Goal: Task Accomplishment & Management: Complete application form

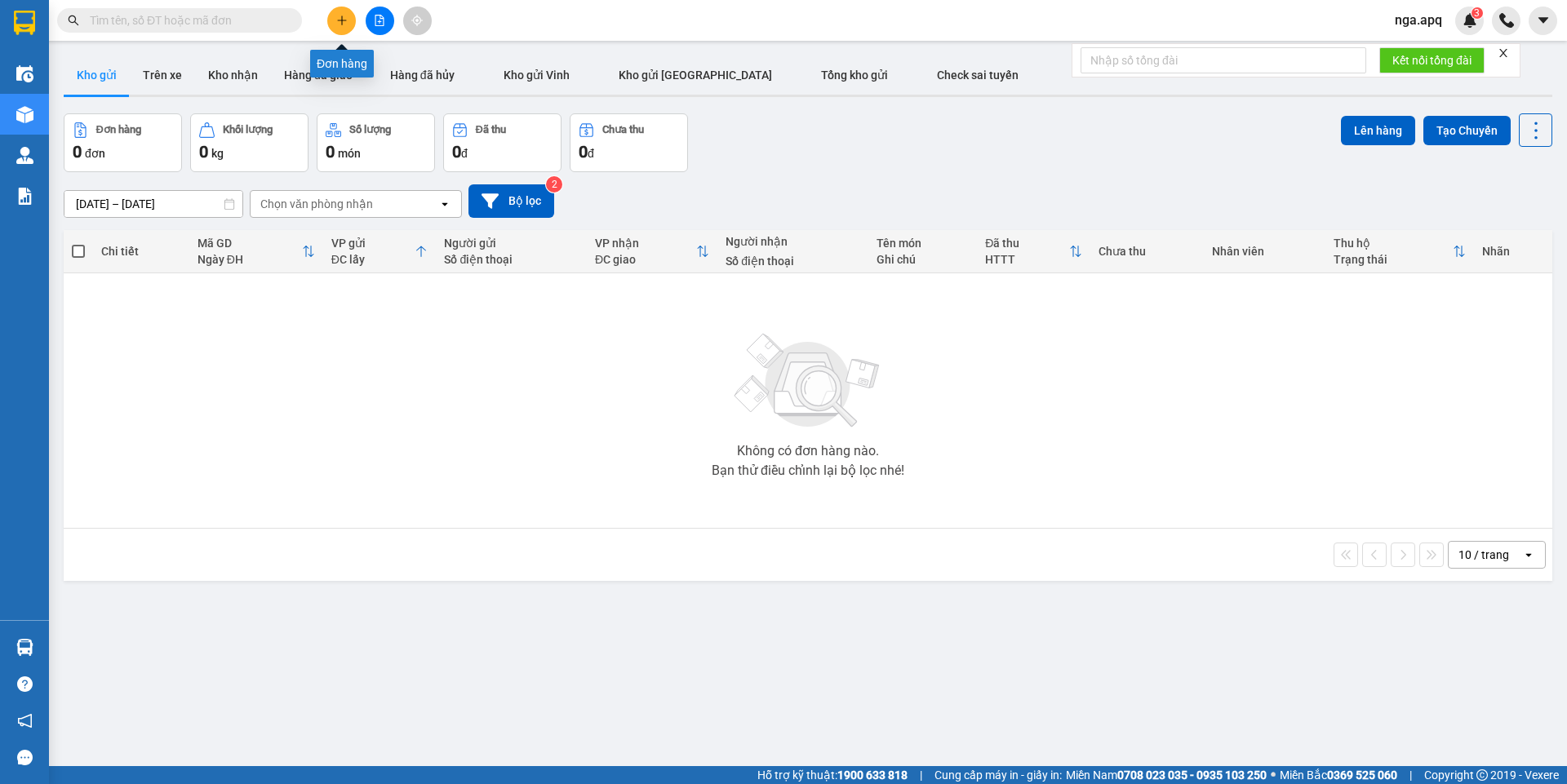
click at [346, 21] on icon "plus" at bounding box center [342, 20] width 12 height 12
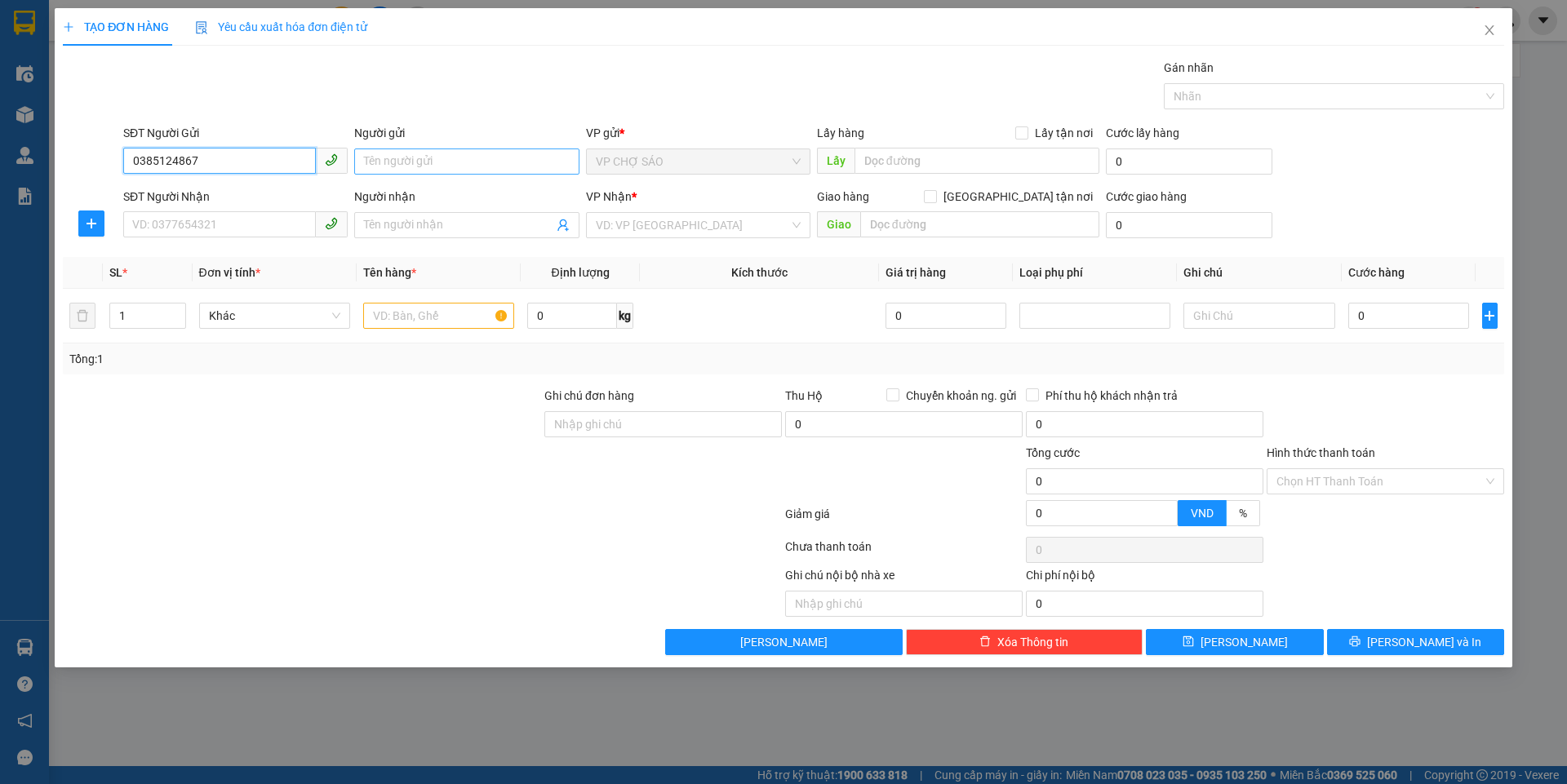
type input "0385124867"
drag, startPoint x: 398, startPoint y: 168, endPoint x: 436, endPoint y: 167, distance: 38.0
click at [398, 167] on input "Người gửi" at bounding box center [466, 161] width 225 height 26
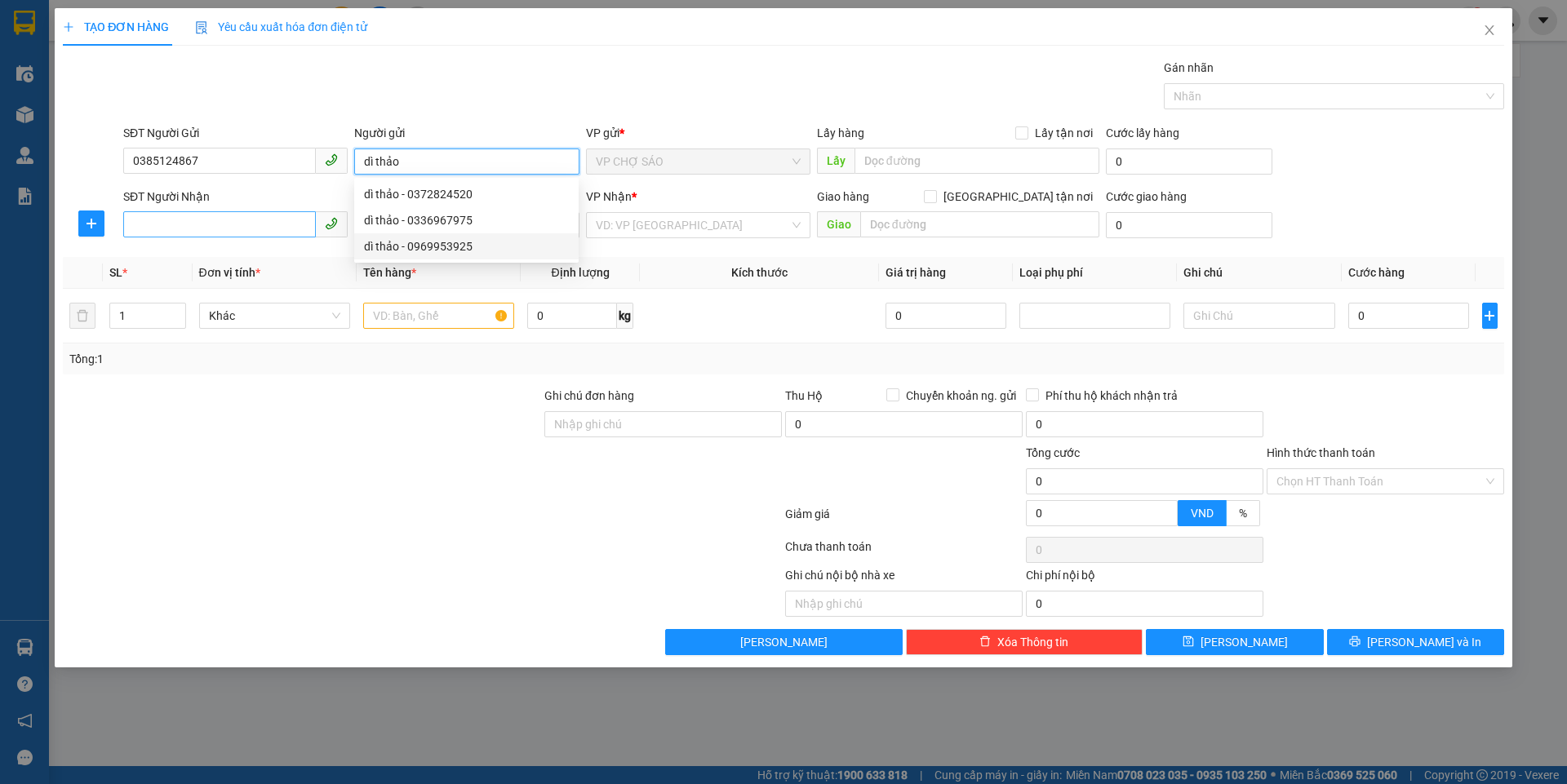
type input "dì thảo"
click at [254, 222] on input "SĐT Người Nhận" at bounding box center [220, 223] width 193 height 26
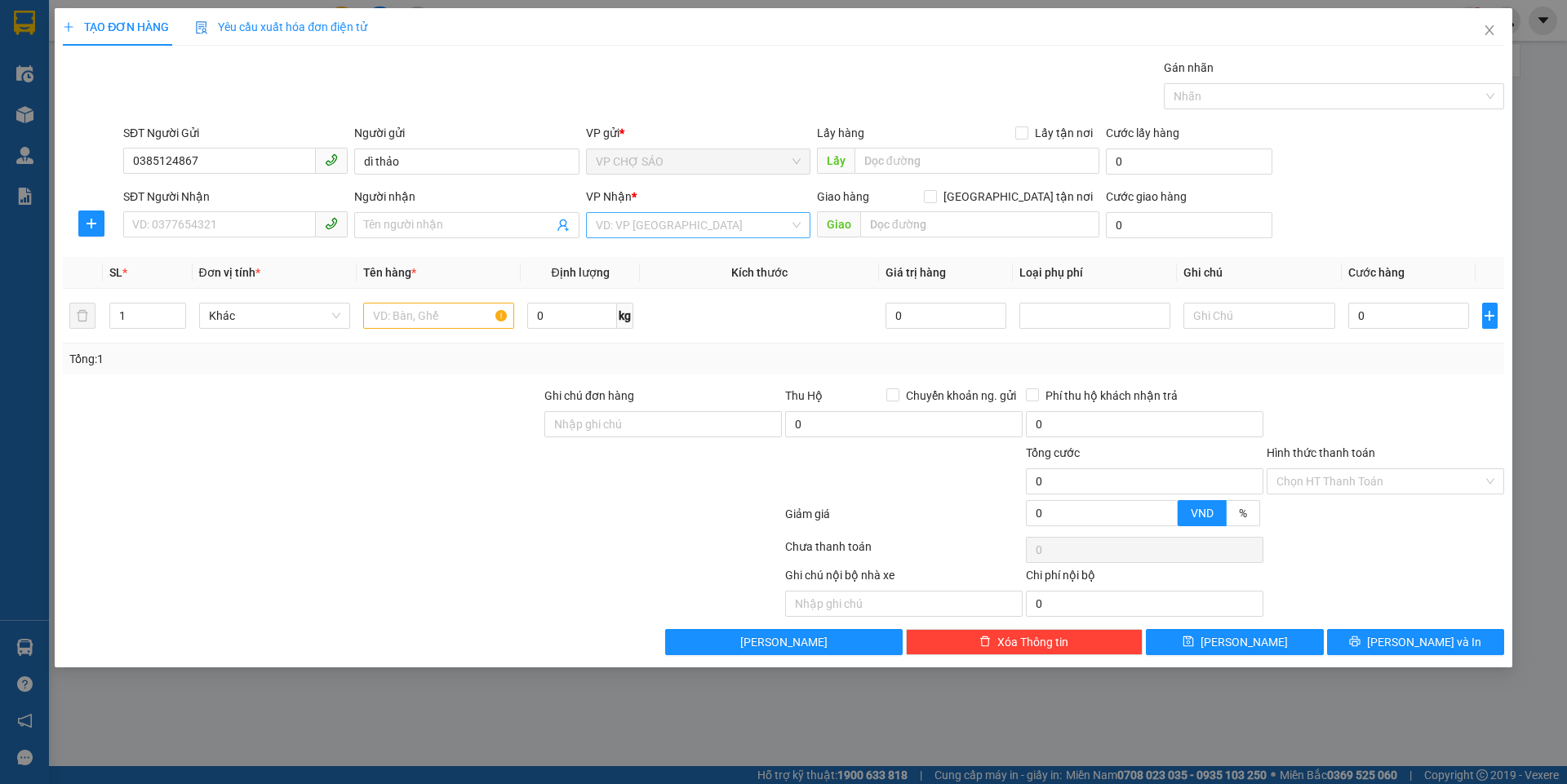
click at [771, 224] on input "search" at bounding box center [692, 224] width 194 height 24
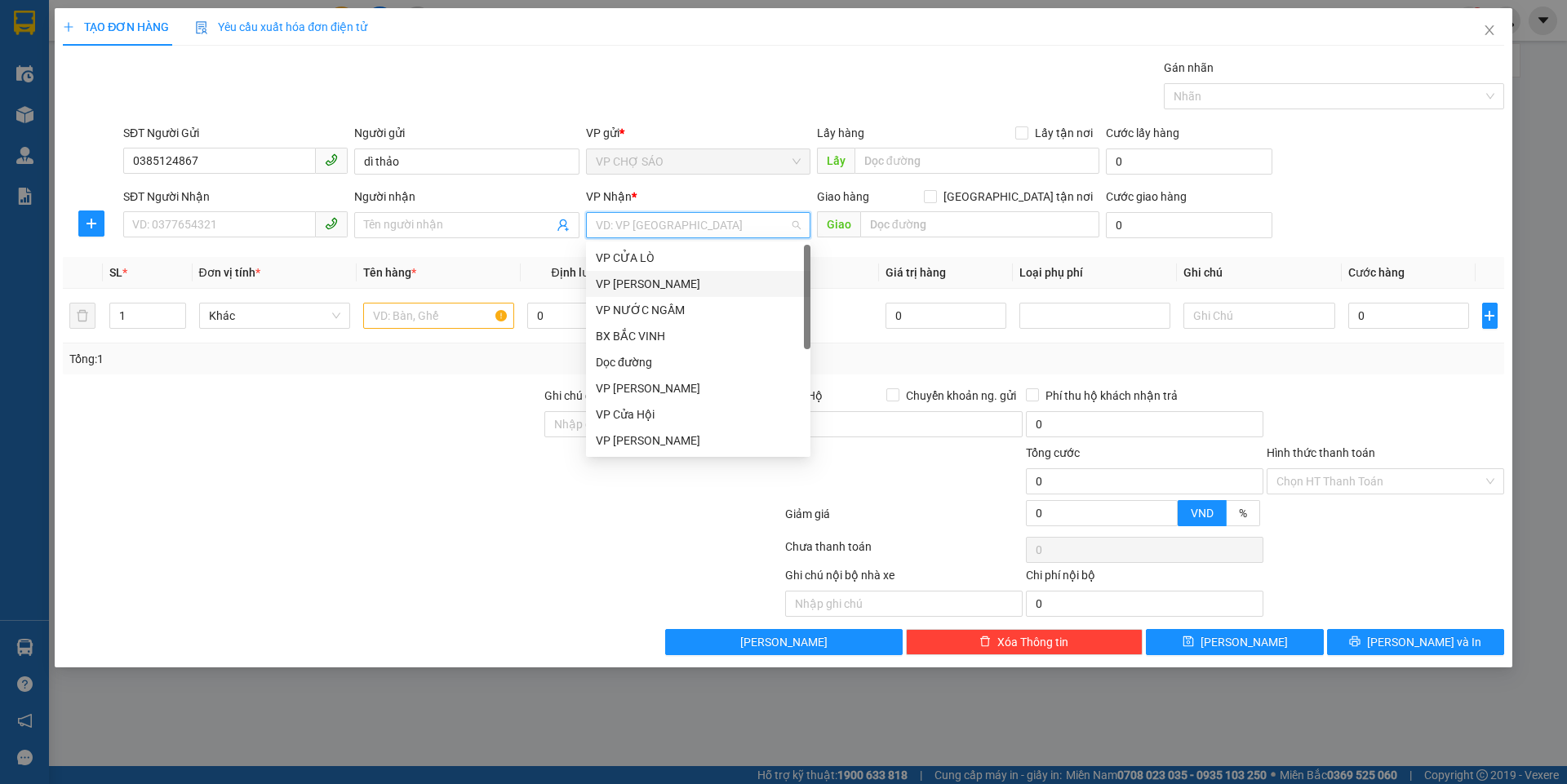
type input "m"
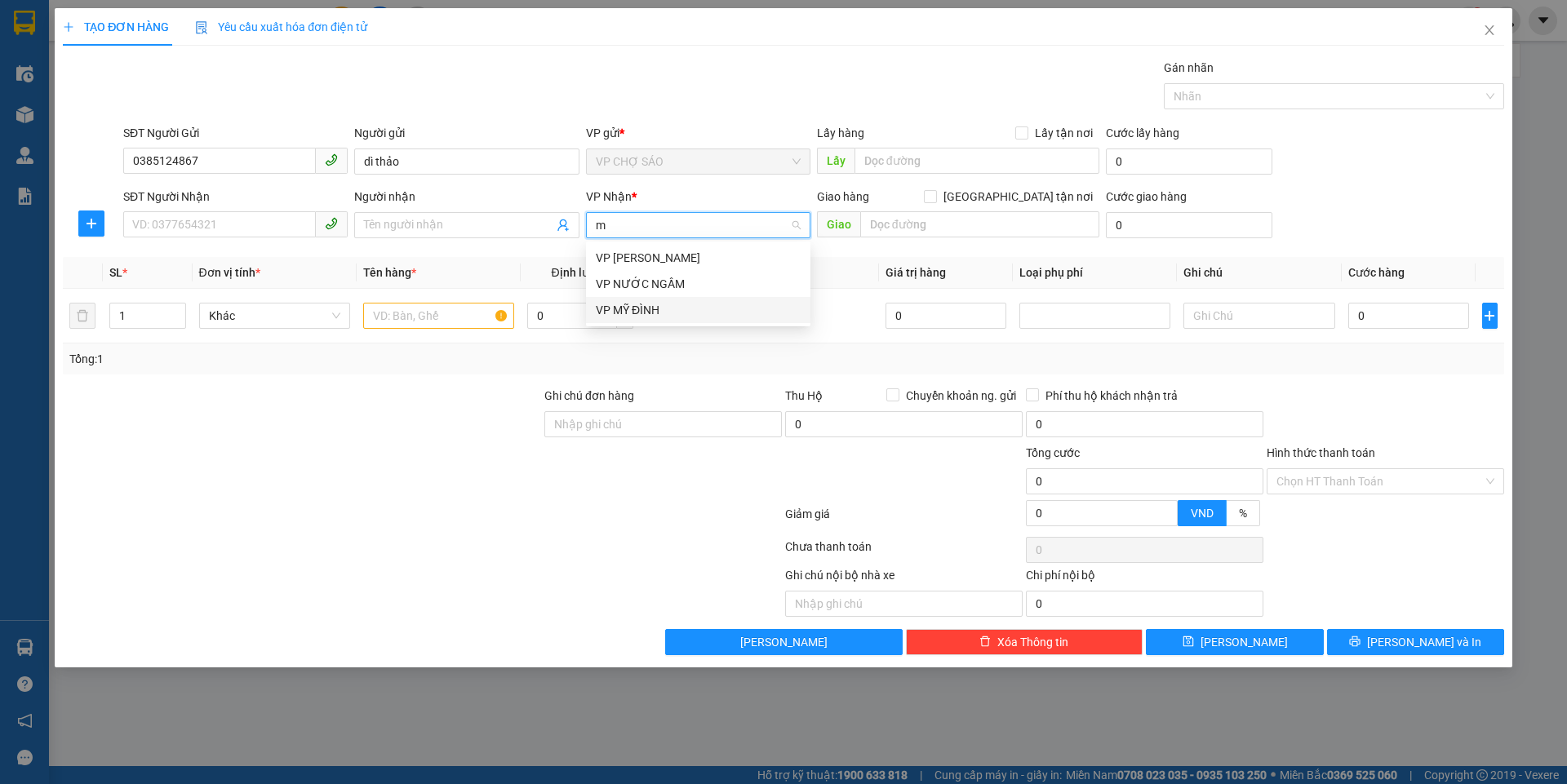
click at [716, 314] on div "VP MỸ ĐÌNH" at bounding box center [698, 310] width 205 height 18
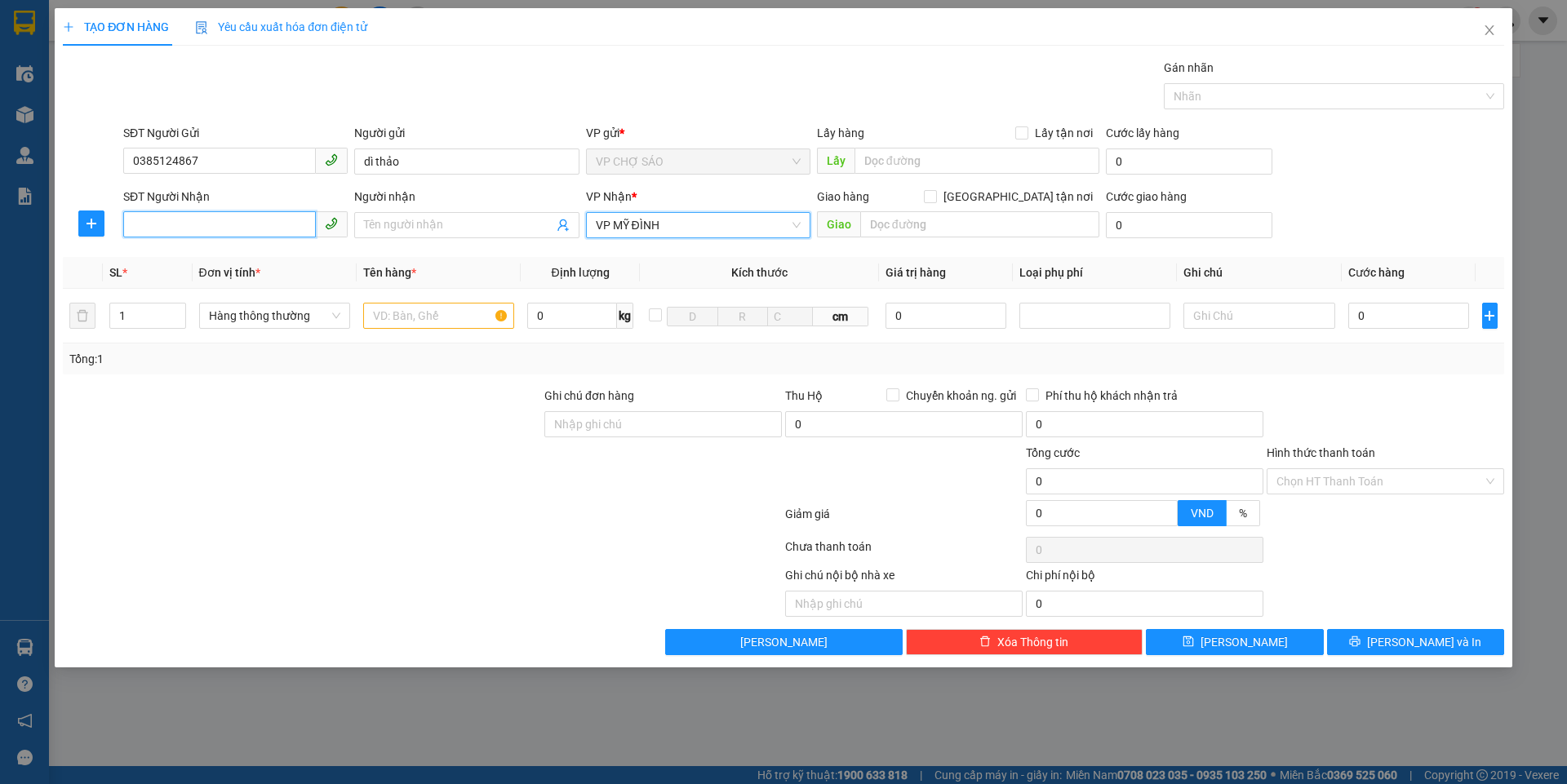
click at [192, 222] on input "SĐT Người Nhận" at bounding box center [220, 223] width 193 height 26
click at [228, 227] on input "SĐT Người Nhận" at bounding box center [220, 223] width 193 height 26
type input "0376320306"
click at [438, 232] on span at bounding box center [466, 224] width 225 height 26
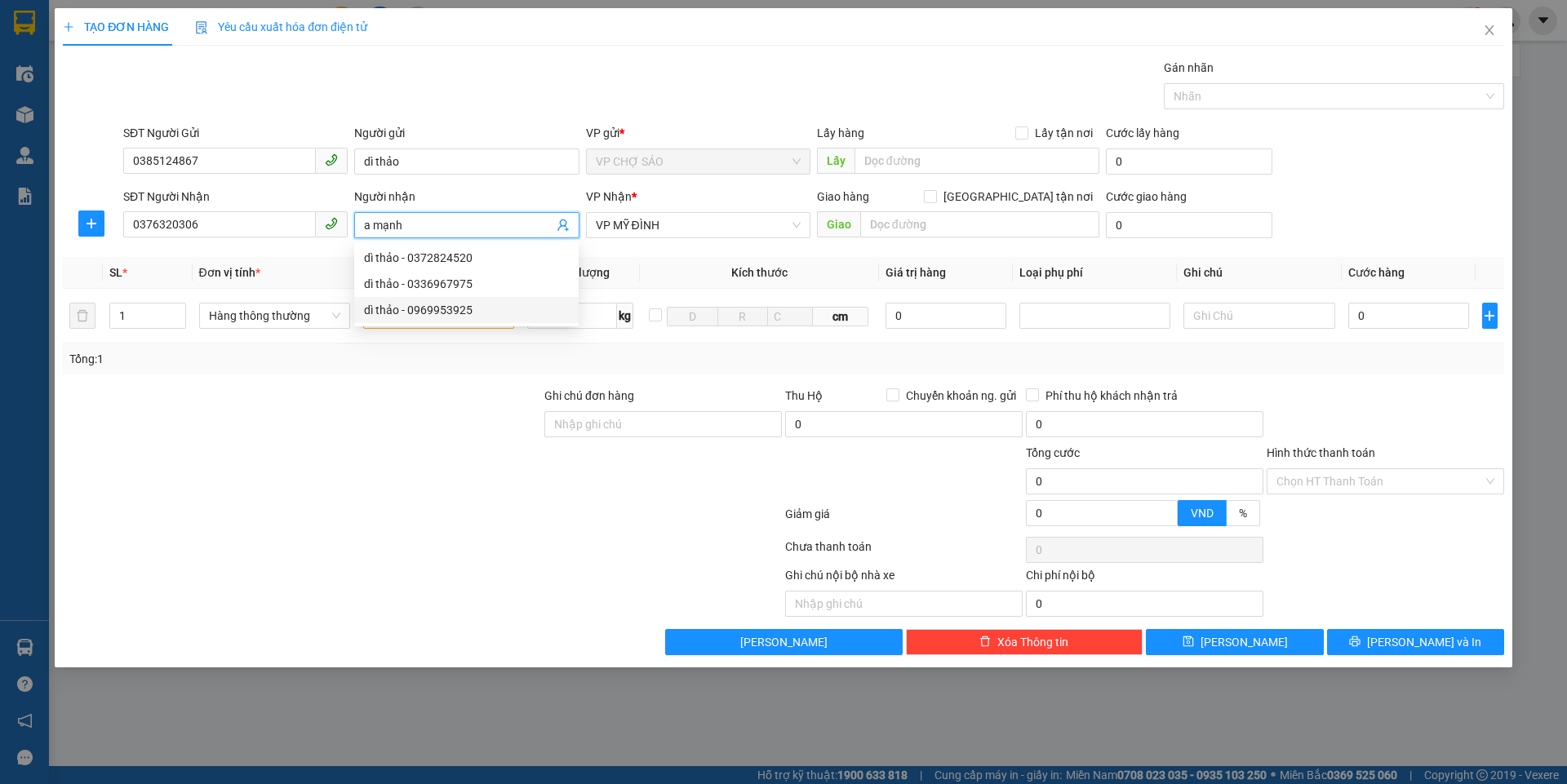
type input "a mạnh"
click at [472, 441] on body "Kết quả tìm kiếm ( 0 ) Bộ lọc No Data nga.apq 3 Điều hành xe Kho hàng mới Quản …" at bounding box center [784, 392] width 1567 height 784
drag, startPoint x: 403, startPoint y: 330, endPoint x: 422, endPoint y: 318, distance: 22.5
click at [404, 331] on div at bounding box center [438, 316] width 151 height 33
click at [422, 318] on input "text" at bounding box center [438, 315] width 151 height 26
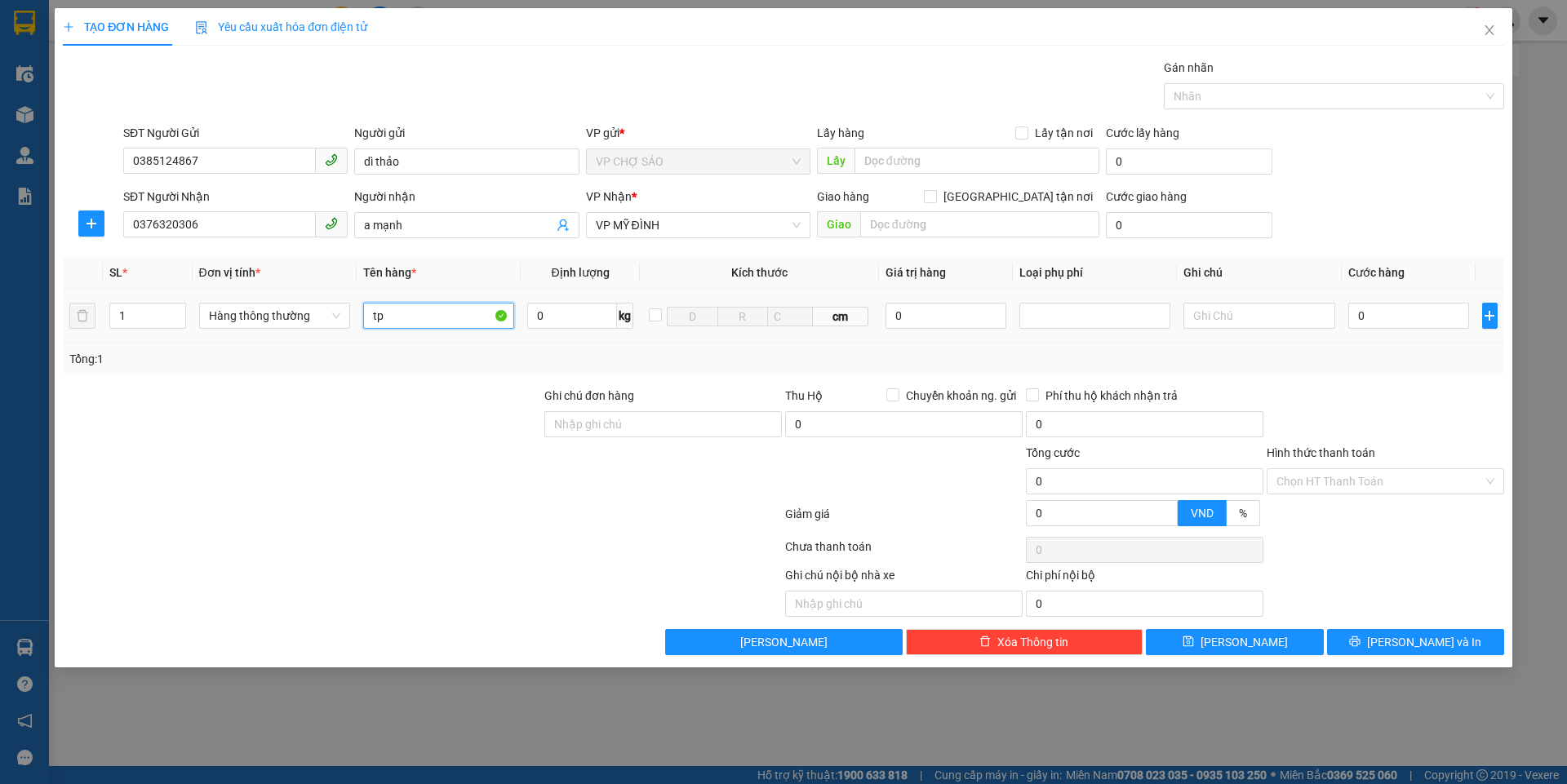
type input "tp"
drag, startPoint x: 1359, startPoint y: 334, endPoint x: 1372, endPoint y: 324, distance: 16.4
click at [1368, 327] on td "0" at bounding box center [1410, 316] width 135 height 55
click at [1376, 322] on input "0" at bounding box center [1409, 315] width 121 height 26
type input "5"
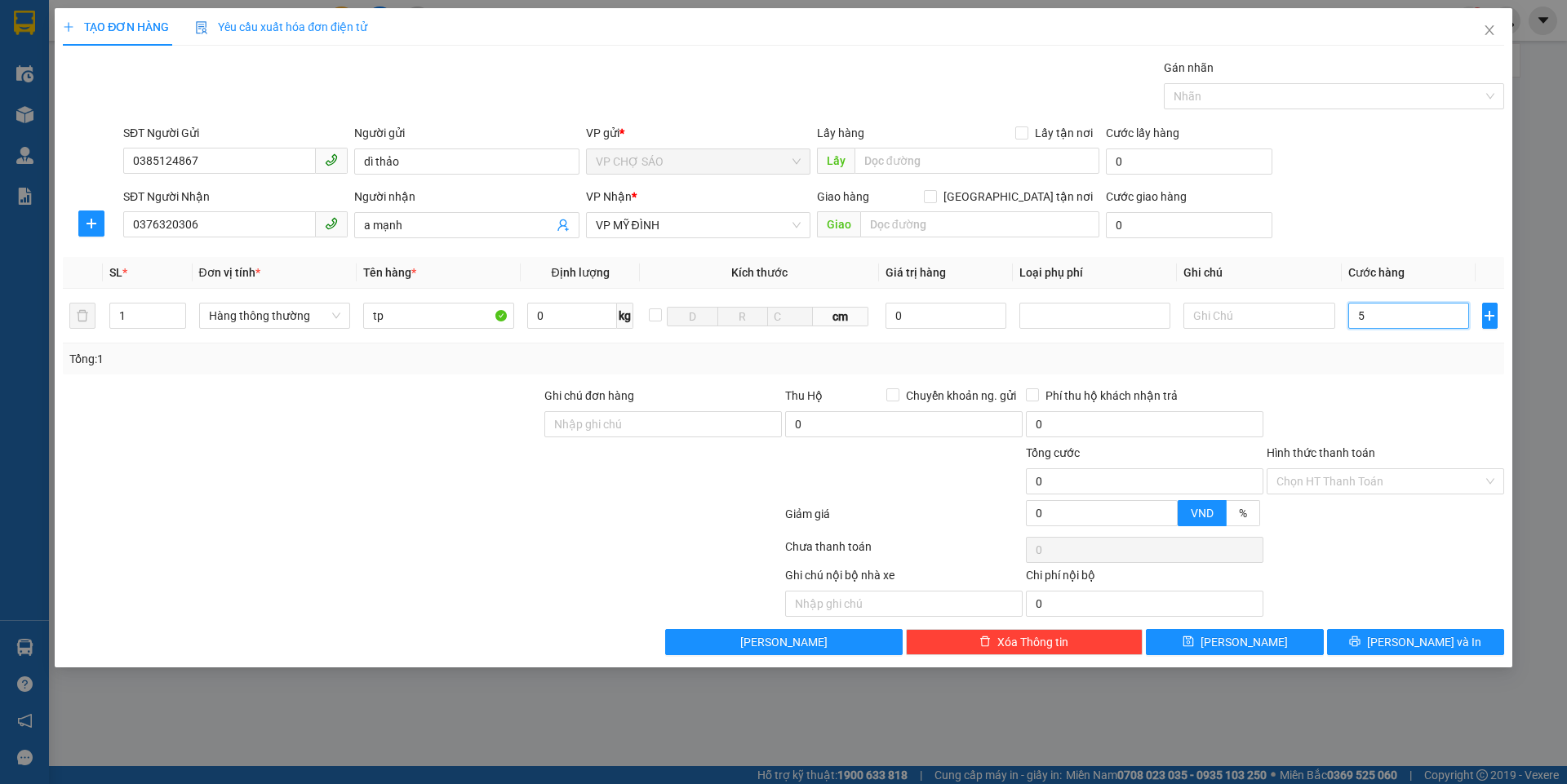
type input "5"
type input "50"
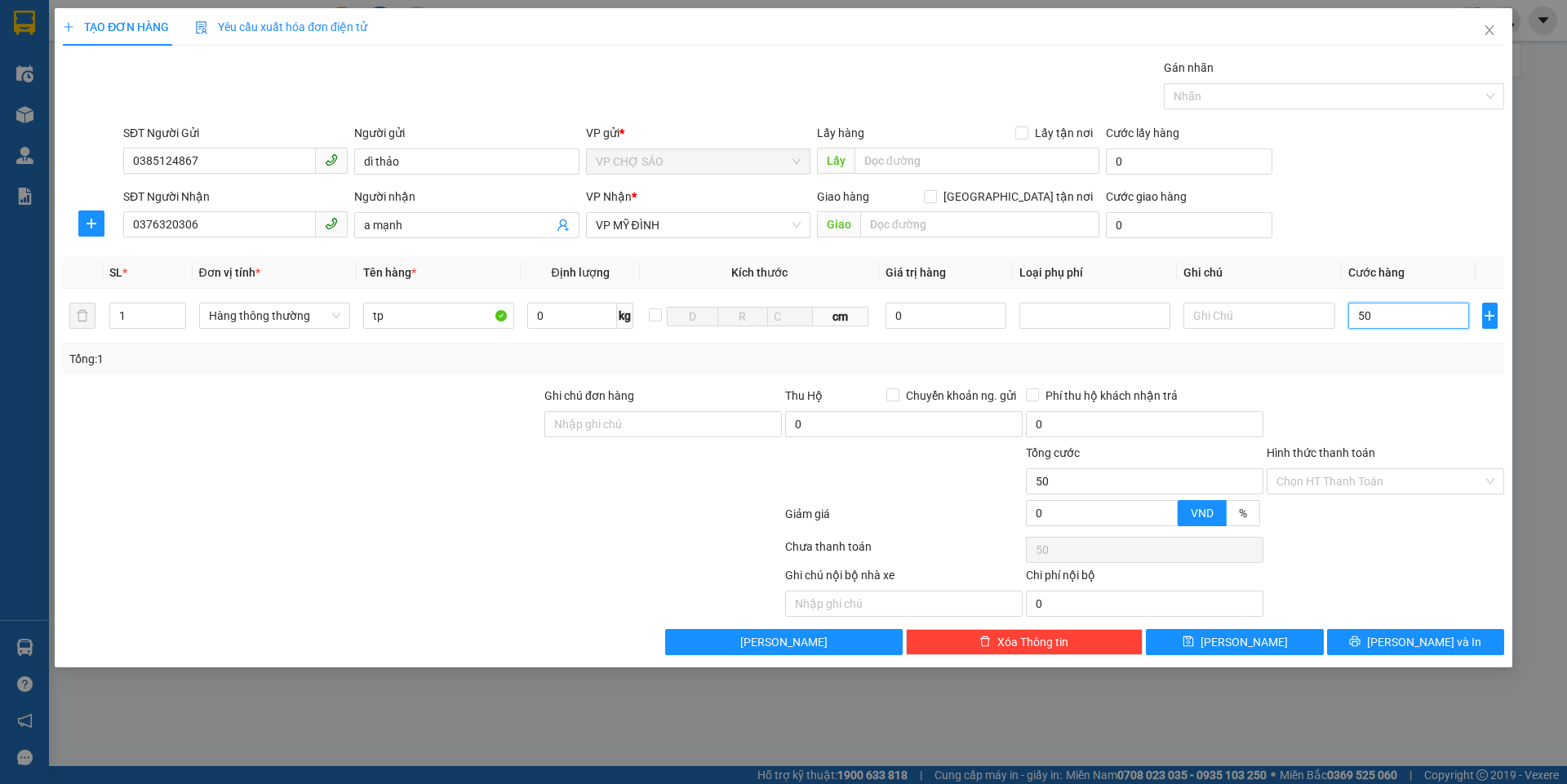
type input "500"
type input "5.000"
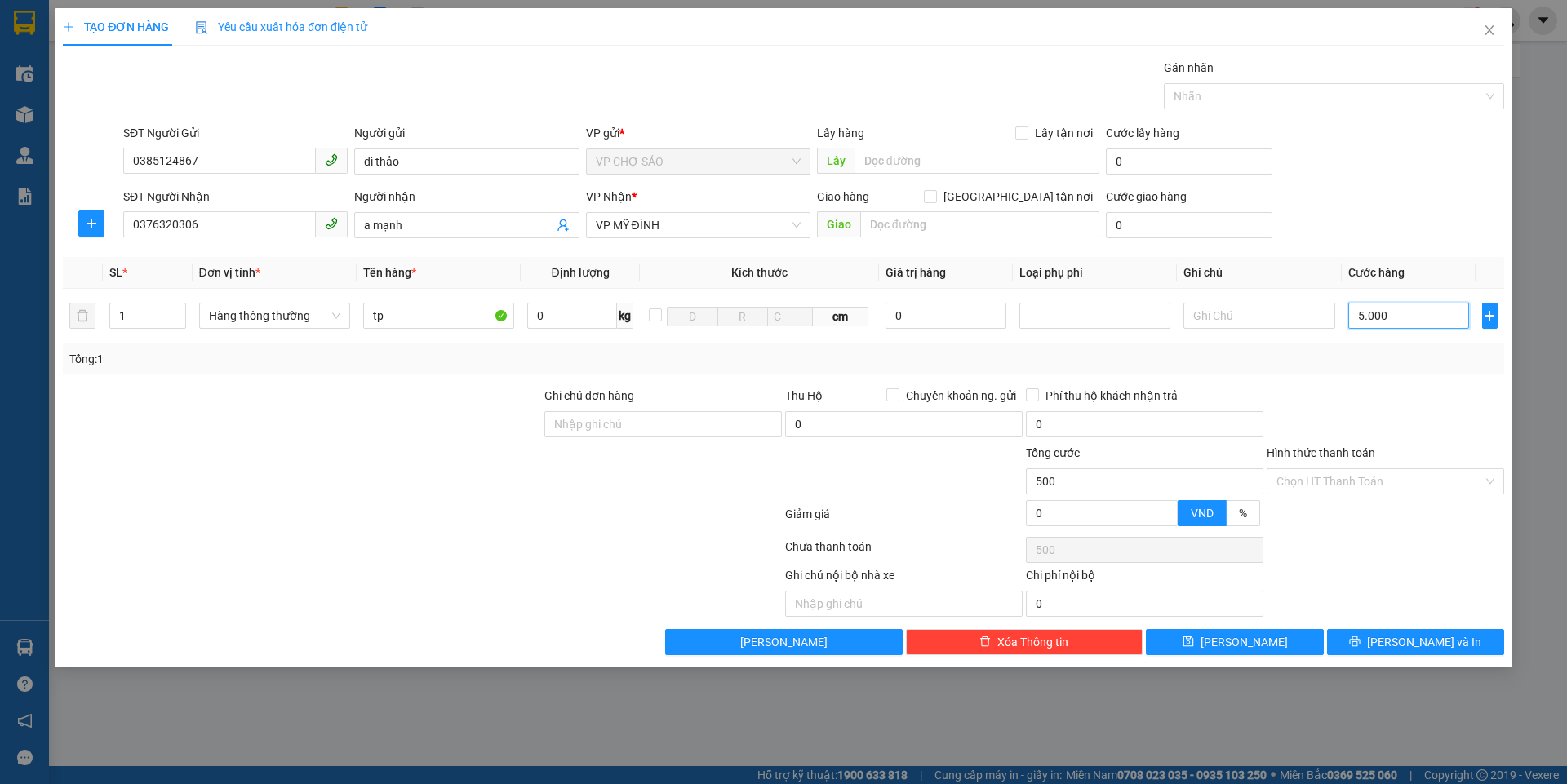
type input "5.000"
type input "50.000"
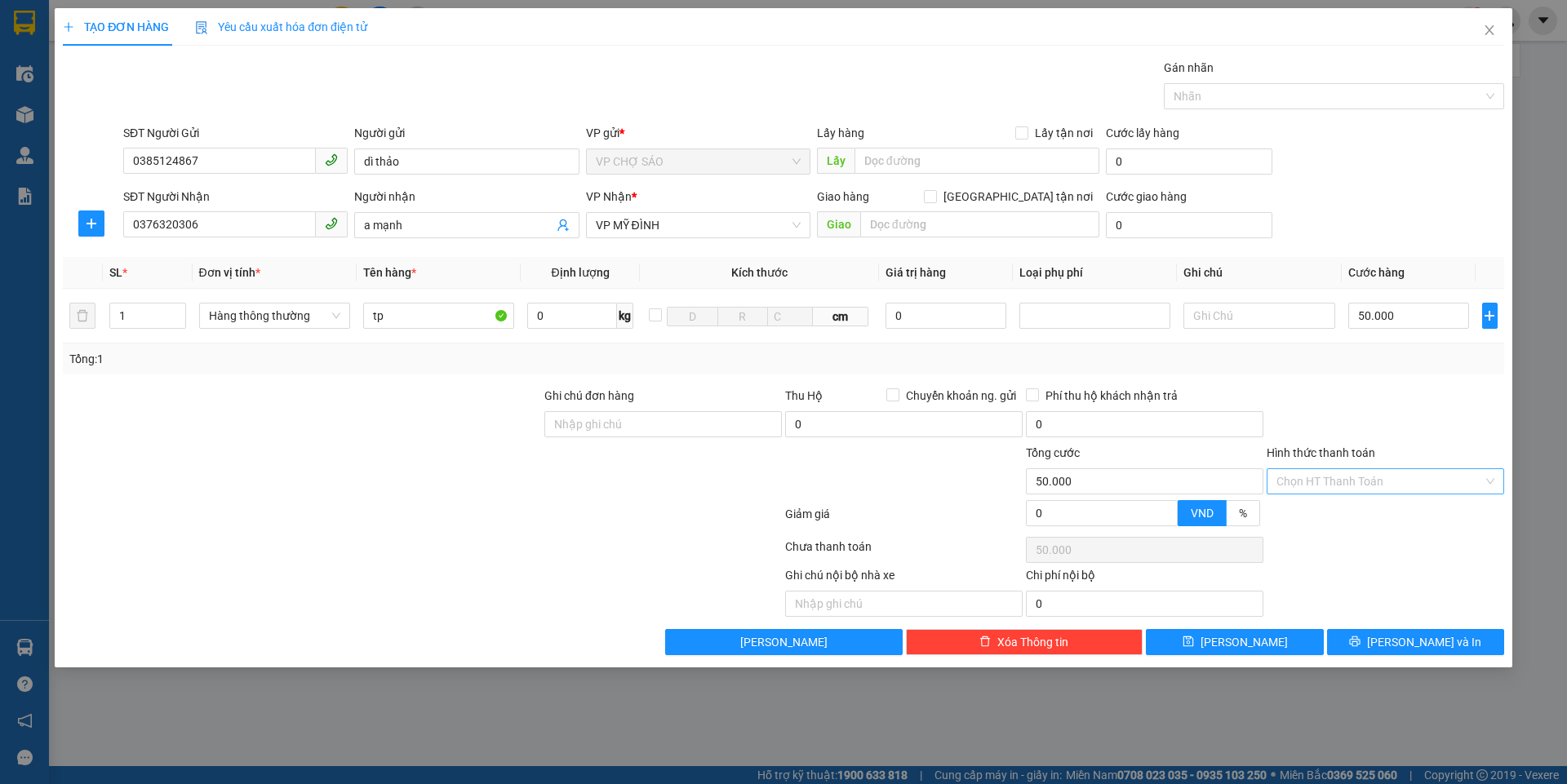
click at [1325, 469] on input "Hình thức thanh toán" at bounding box center [1380, 481] width 206 height 24
click at [1350, 517] on div "Tại văn phòng" at bounding box center [1386, 513] width 218 height 18
type input "0"
click at [1415, 641] on span "[PERSON_NAME] và In" at bounding box center [1424, 641] width 115 height 18
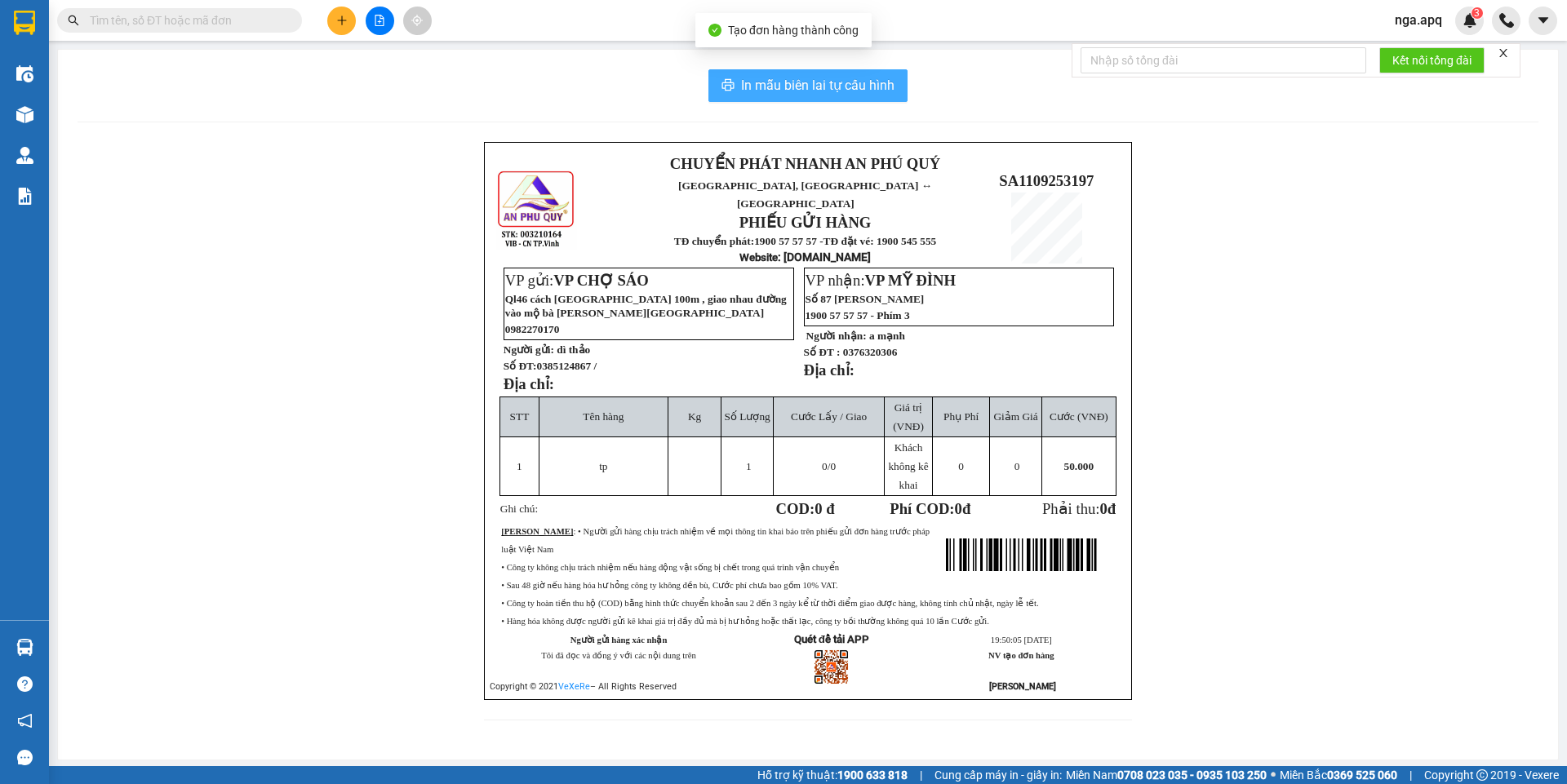
click at [822, 86] on span "In mẫu biên lai tự cấu hình" at bounding box center [817, 85] width 153 height 20
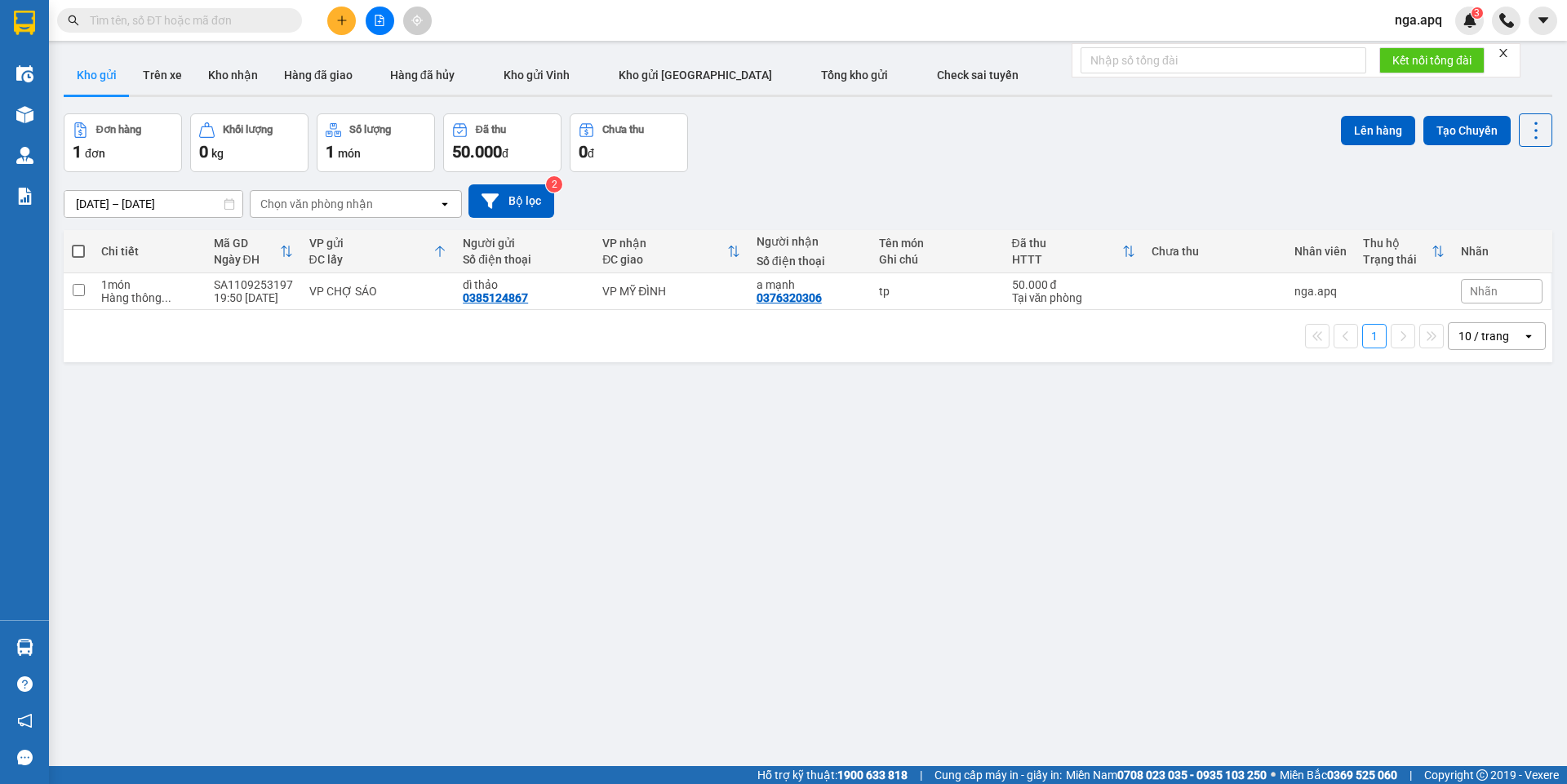
drag, startPoint x: 339, startPoint y: 20, endPoint x: 448, endPoint y: 6, distance: 109.9
click at [361, 20] on div at bounding box center [379, 21] width 122 height 29
click at [346, 30] on button at bounding box center [342, 21] width 29 height 29
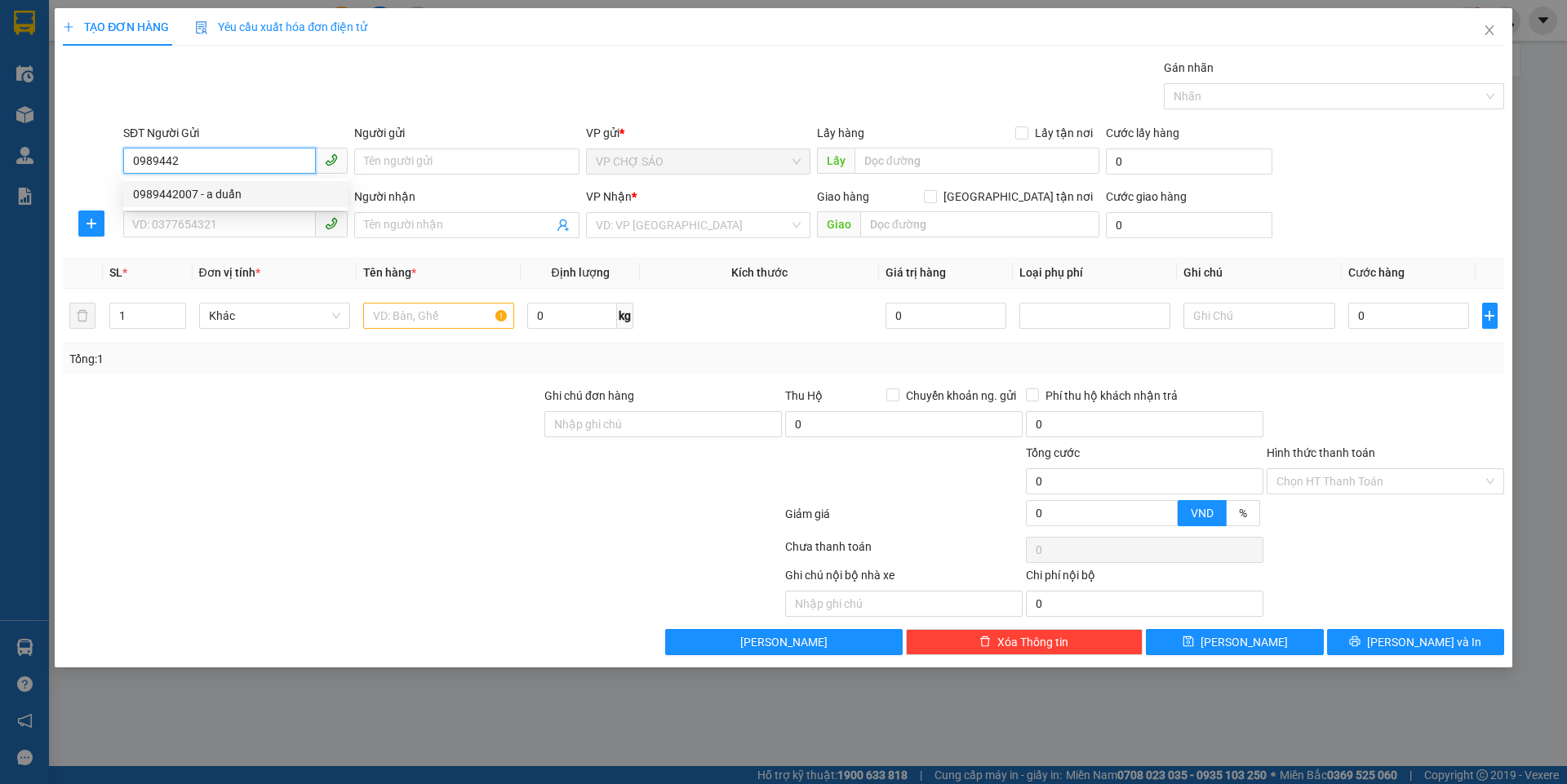
click at [327, 195] on div "0989442007 - a duẩn" at bounding box center [235, 194] width 205 height 18
type input "0989442007"
type input "a duẩn"
type input "0989442007"
drag, startPoint x: 270, startPoint y: 220, endPoint x: 268, endPoint y: 232, distance: 12.2
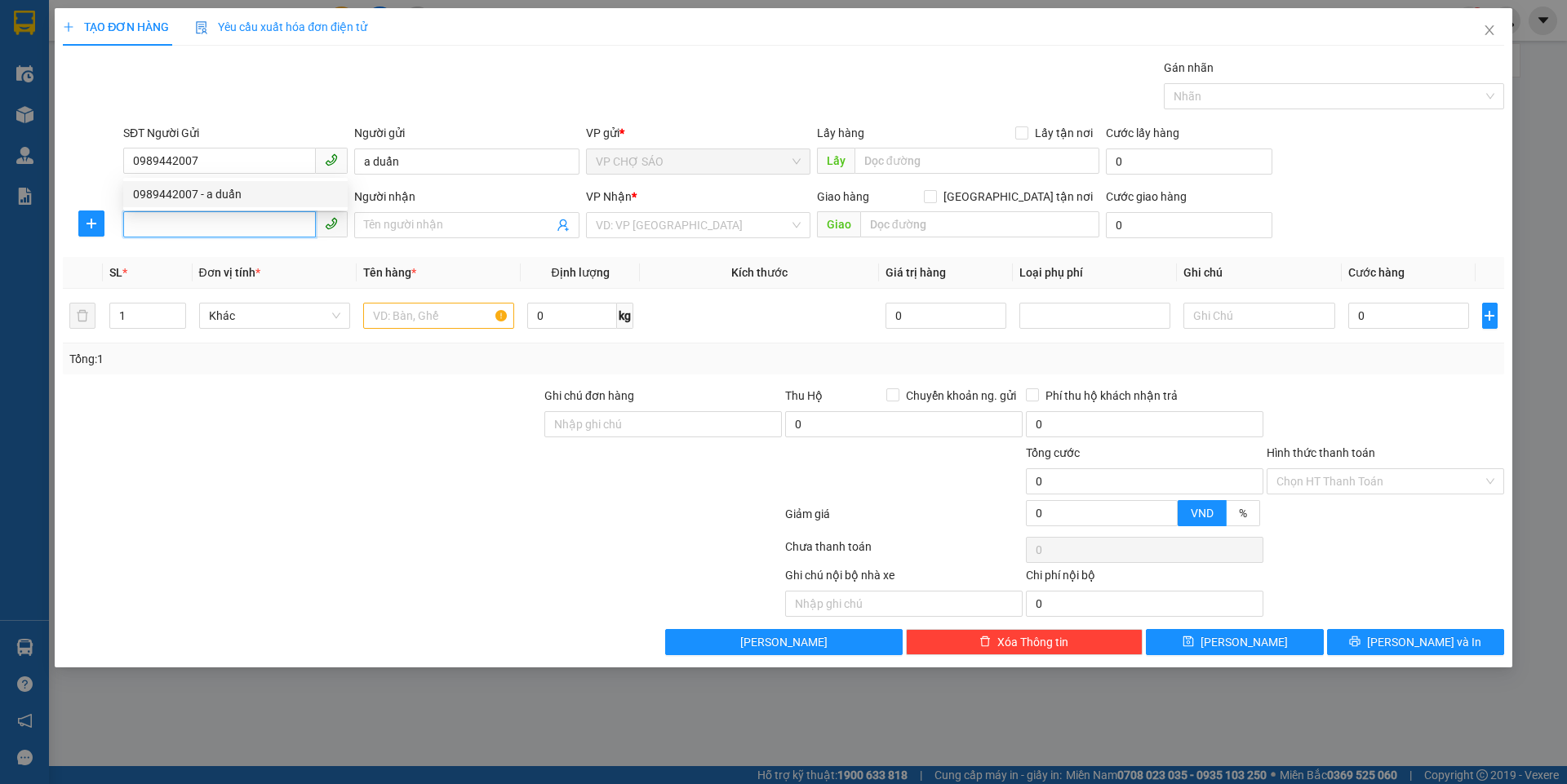
click at [269, 220] on input "SĐT Người Nhận" at bounding box center [220, 223] width 193 height 26
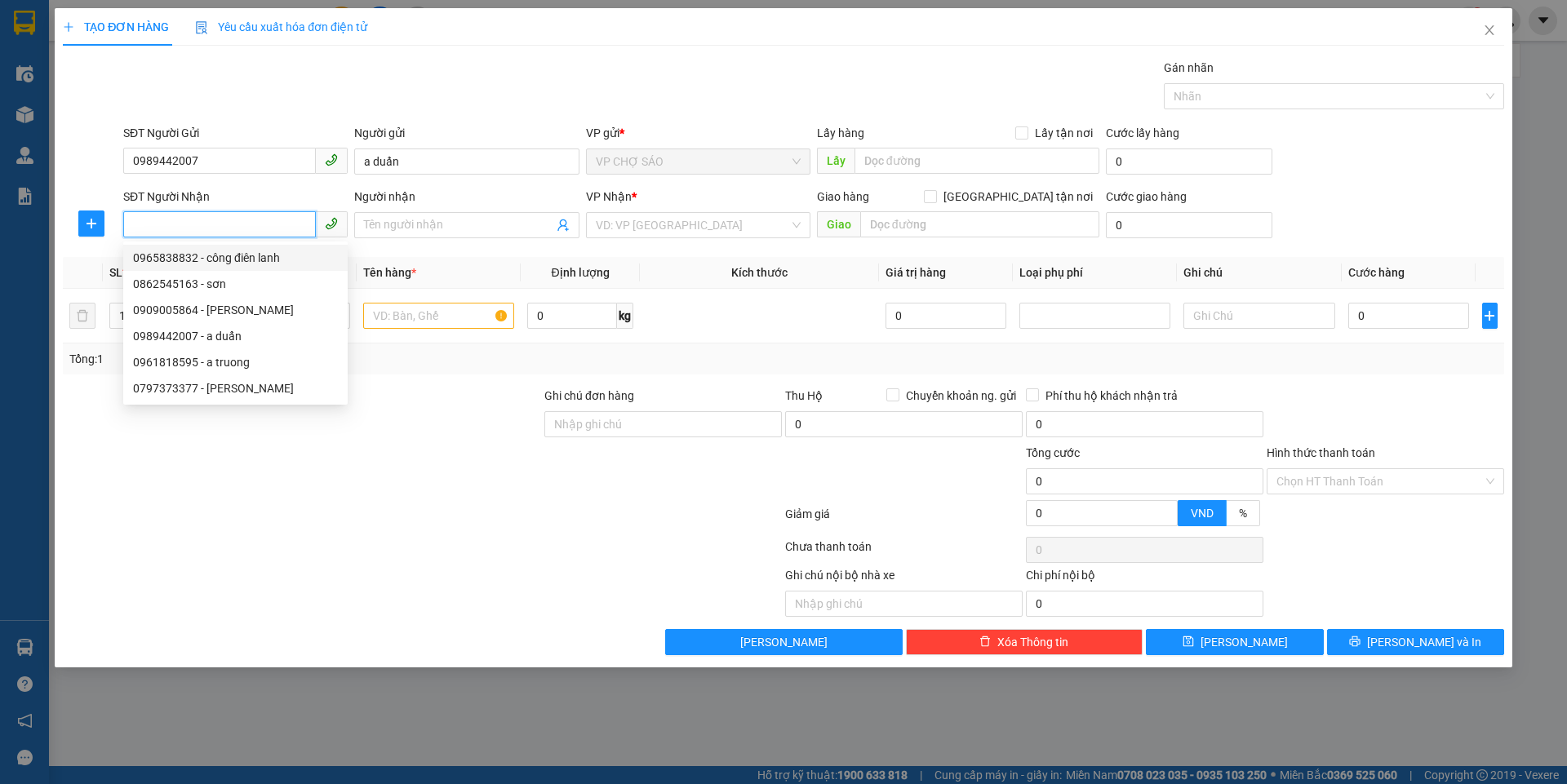
click at [302, 262] on div "0965838832 - công điên lanh" at bounding box center [235, 257] width 205 height 18
type input "0965838832"
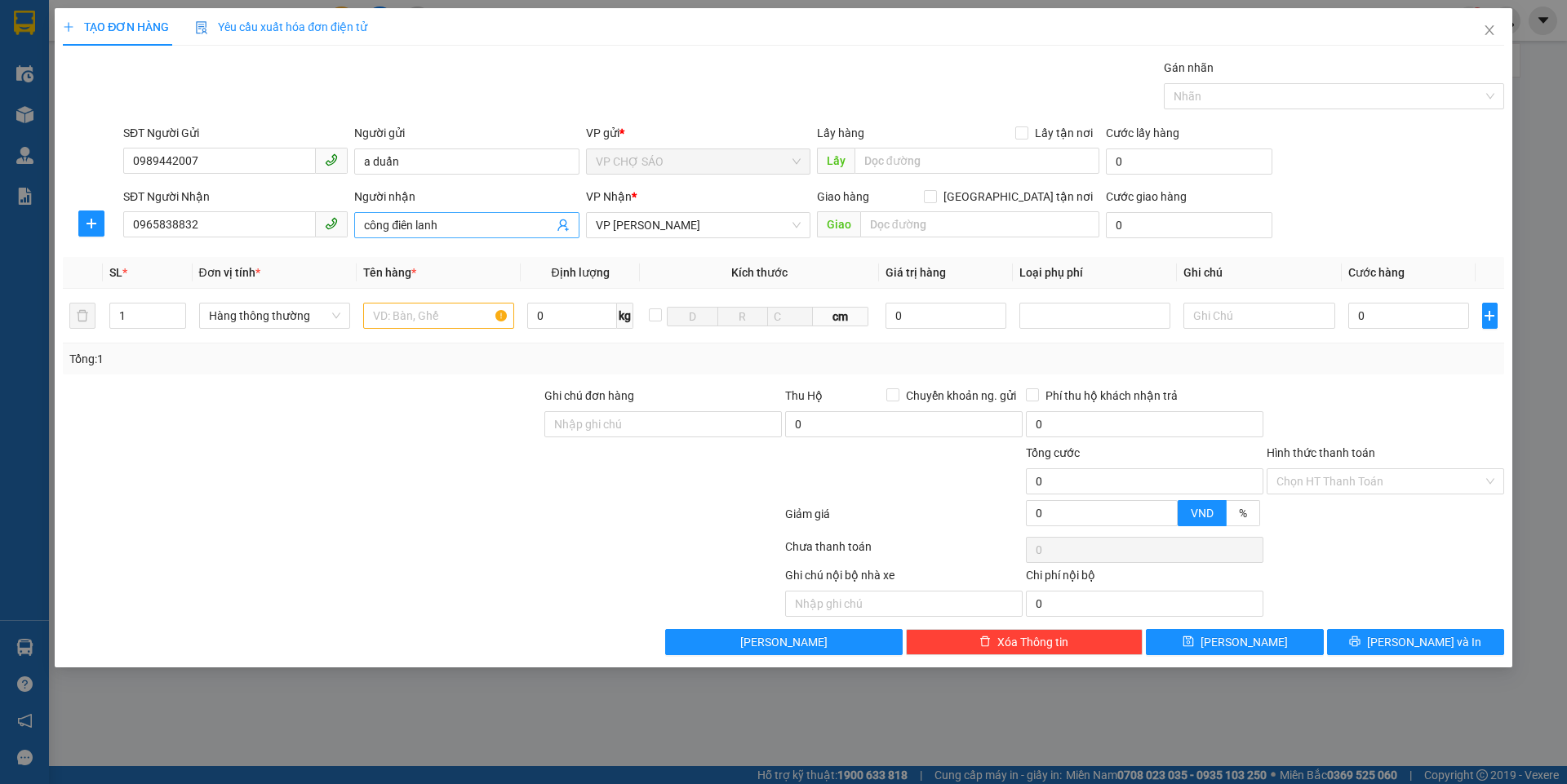
drag, startPoint x: 436, startPoint y: 229, endPoint x: 444, endPoint y: 229, distance: 8.0
click at [436, 229] on input "công điên lanh" at bounding box center [459, 224] width 189 height 18
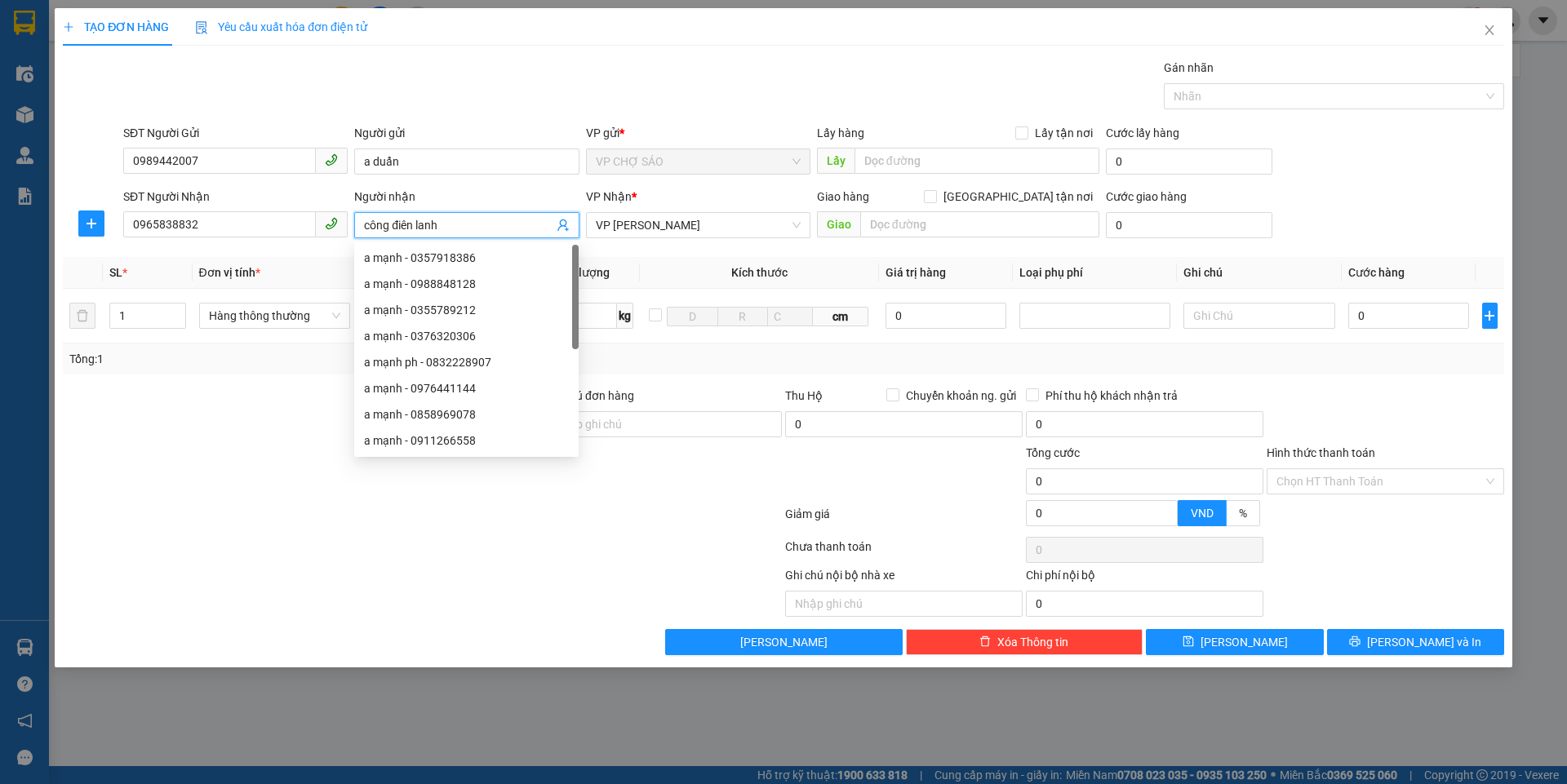
click at [445, 228] on input "công điên lanh" at bounding box center [459, 224] width 189 height 18
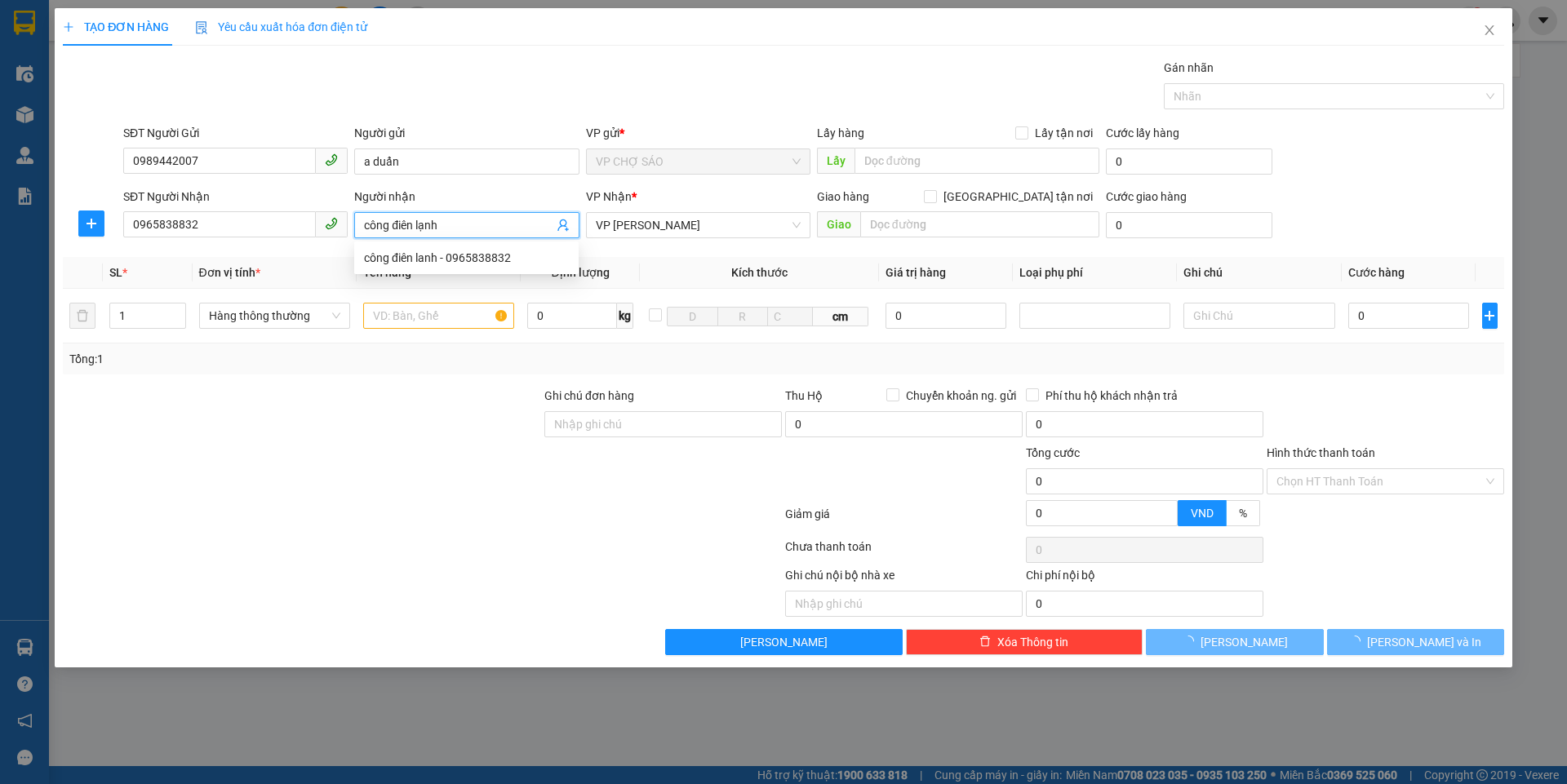
type input "công điên lạnh"
click at [410, 449] on div at bounding box center [303, 472] width 482 height 57
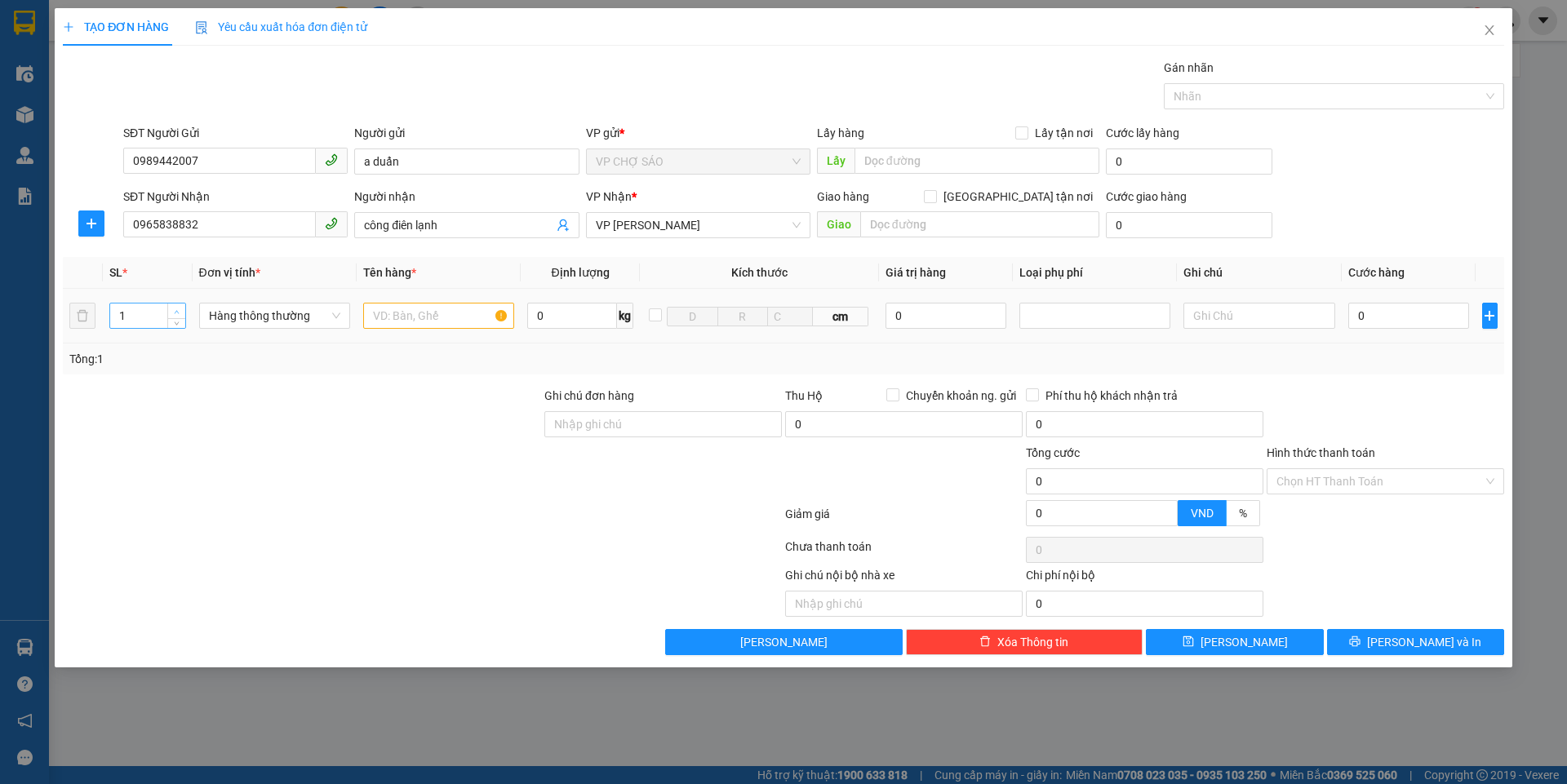
type input "2"
click at [178, 312] on icon "up" at bounding box center [176, 312] width 6 height 6
click at [433, 318] on input "text" at bounding box center [438, 315] width 151 height 26
type input "g"
type input "gà"
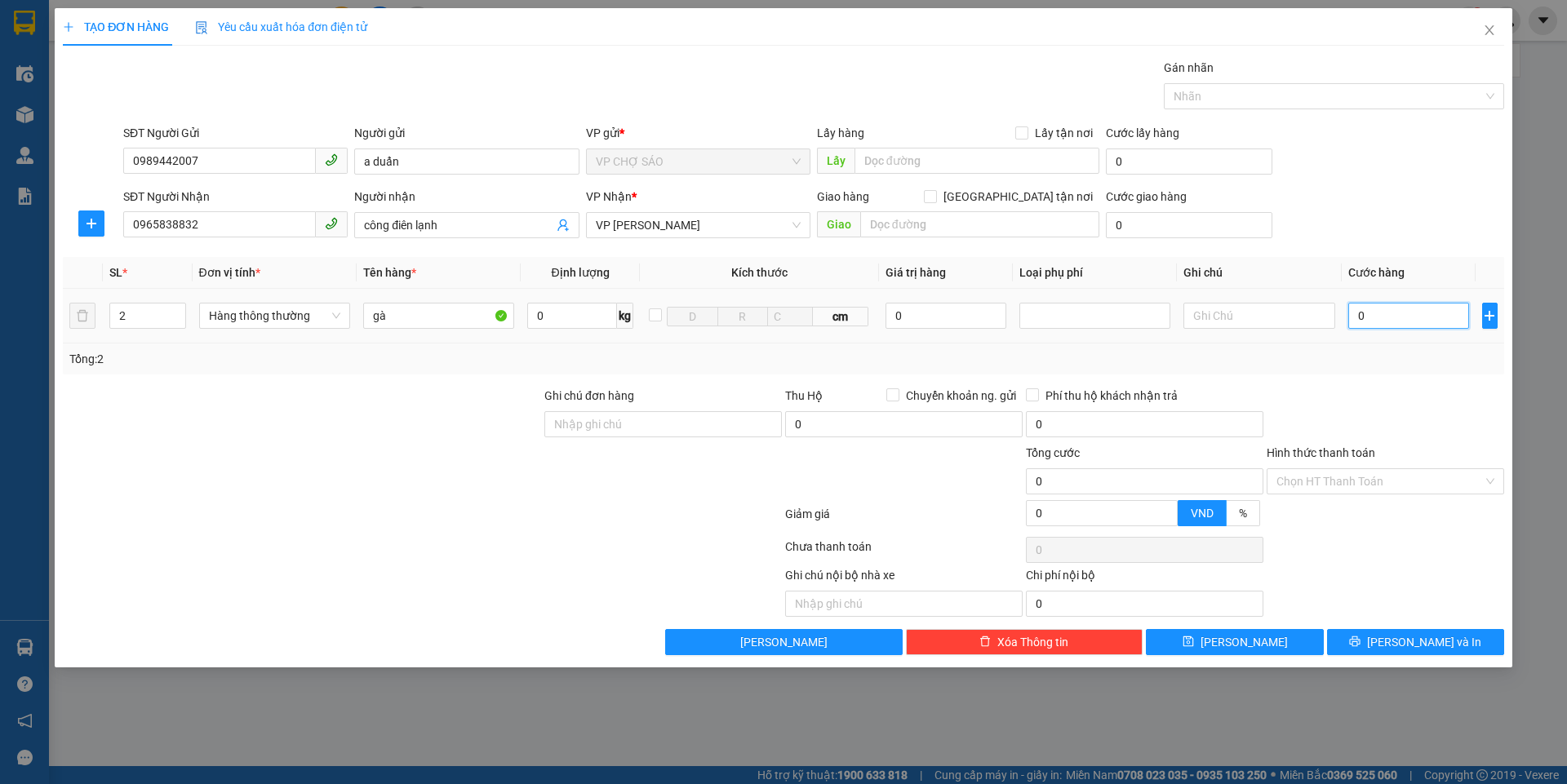
click at [1403, 305] on input "0" at bounding box center [1409, 315] width 121 height 26
type input "2"
type input "20"
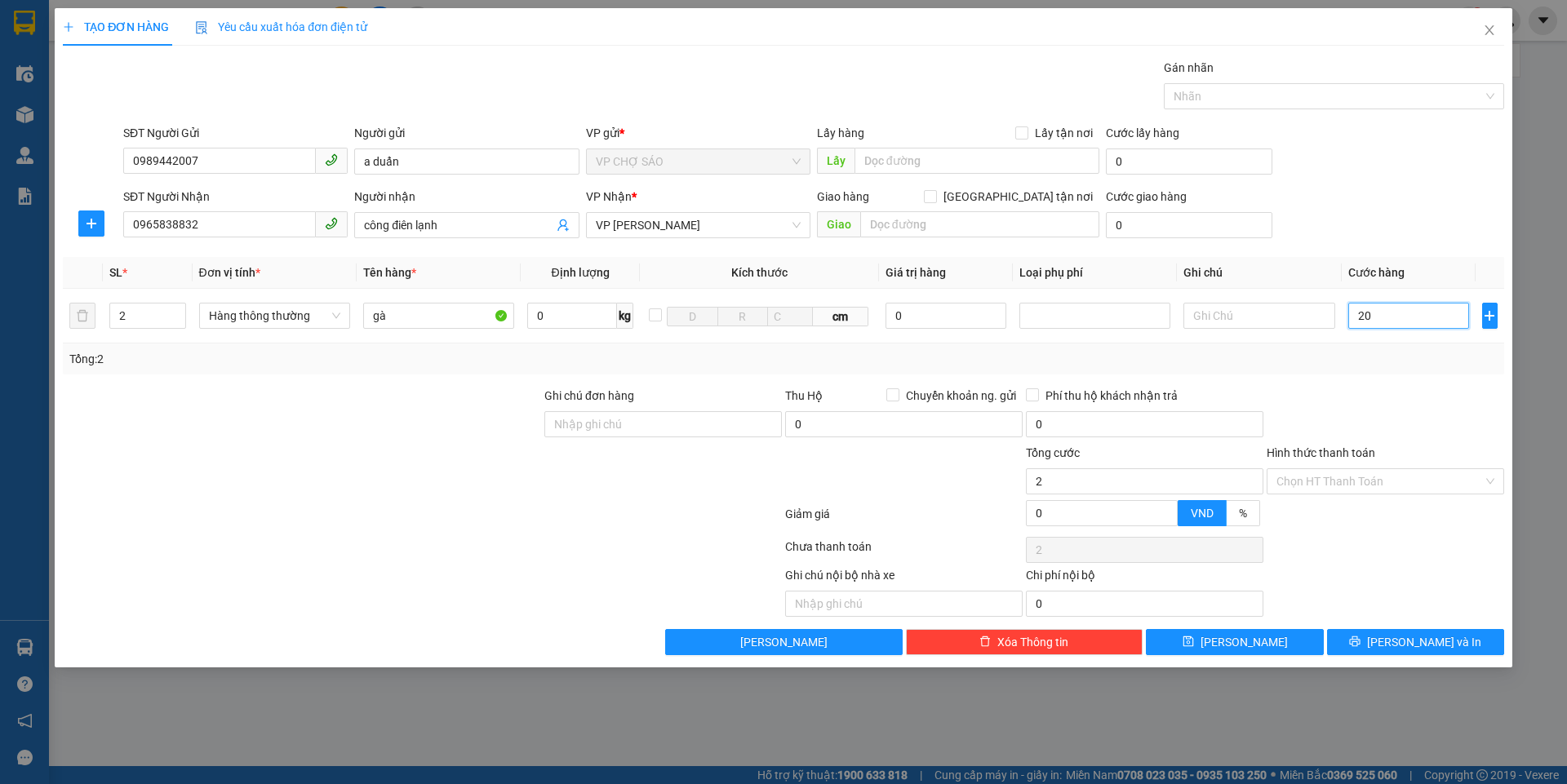
type input "20"
type input "200"
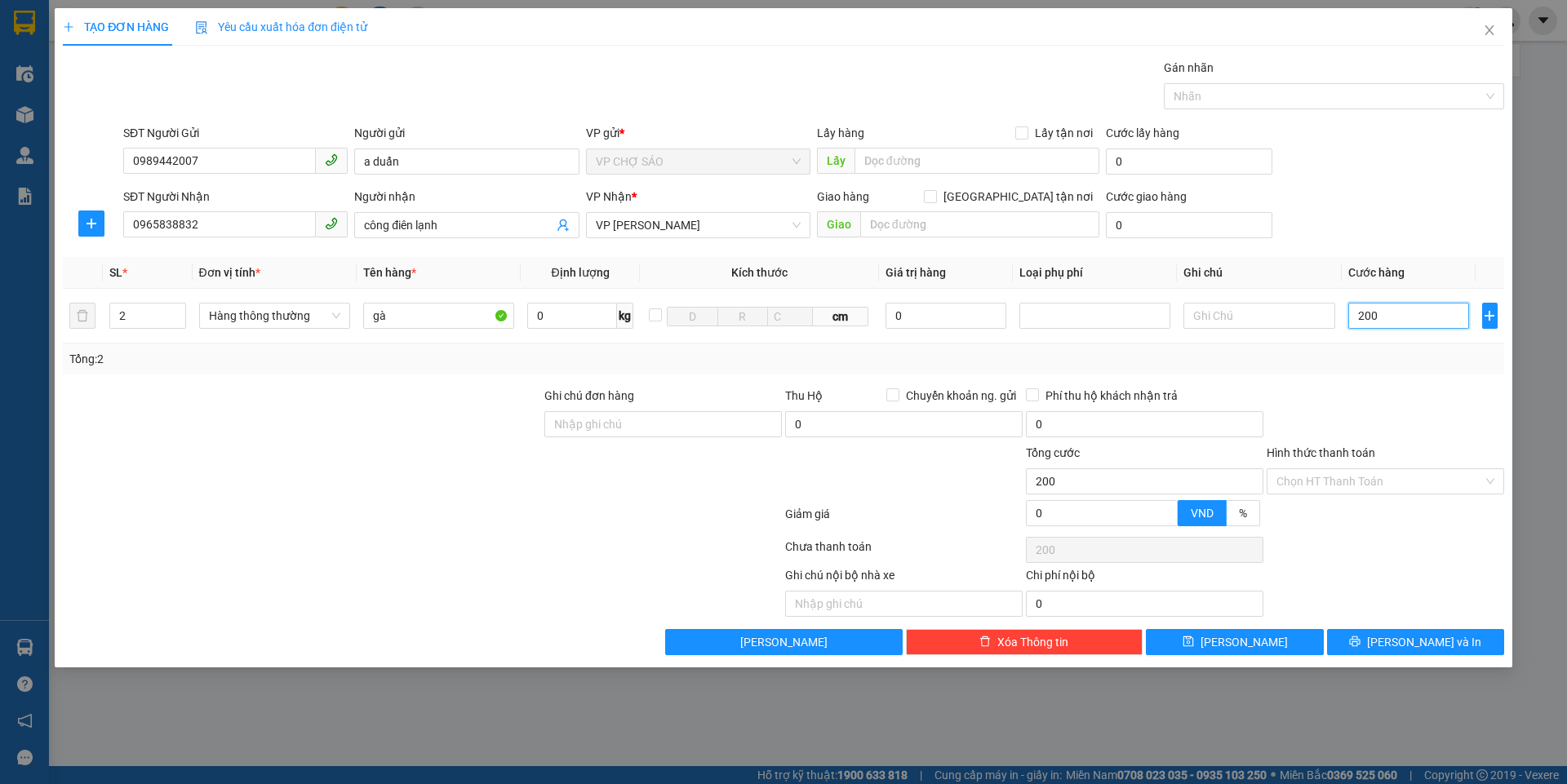
type input "2.000"
type input "20.000"
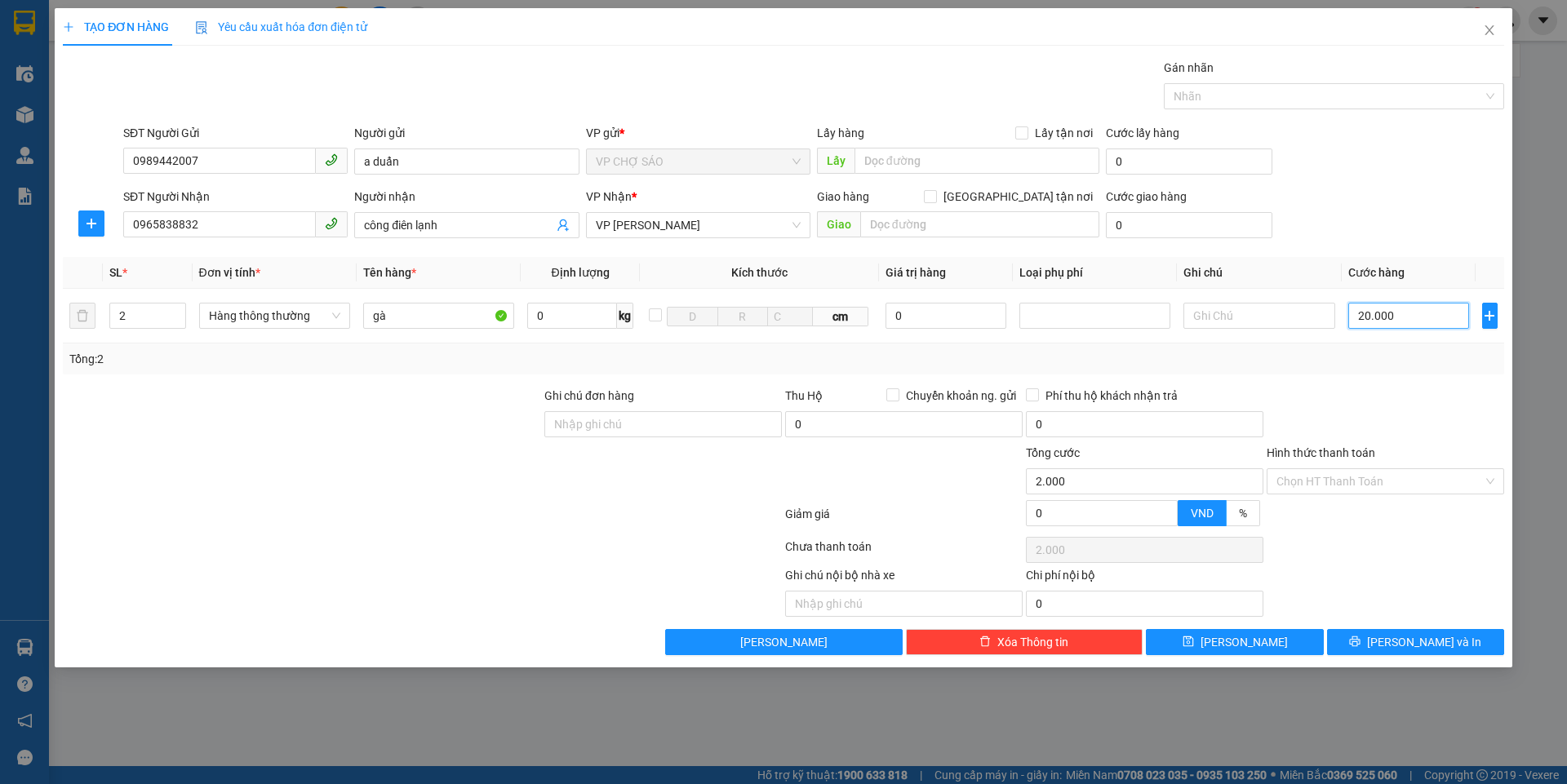
type input "20.000"
type input "200.000"
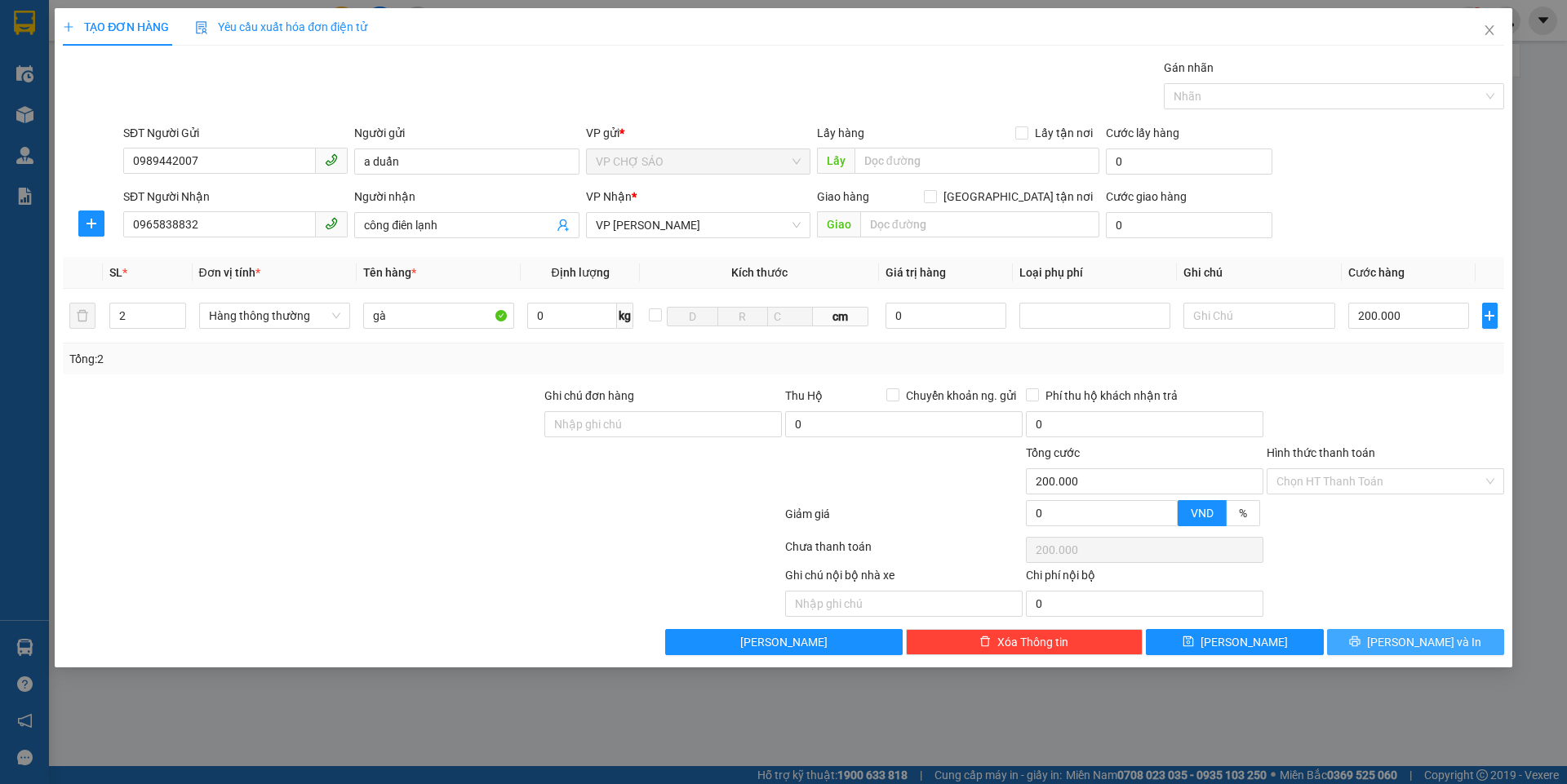
click at [1403, 634] on span "[PERSON_NAME] và In" at bounding box center [1424, 641] width 115 height 18
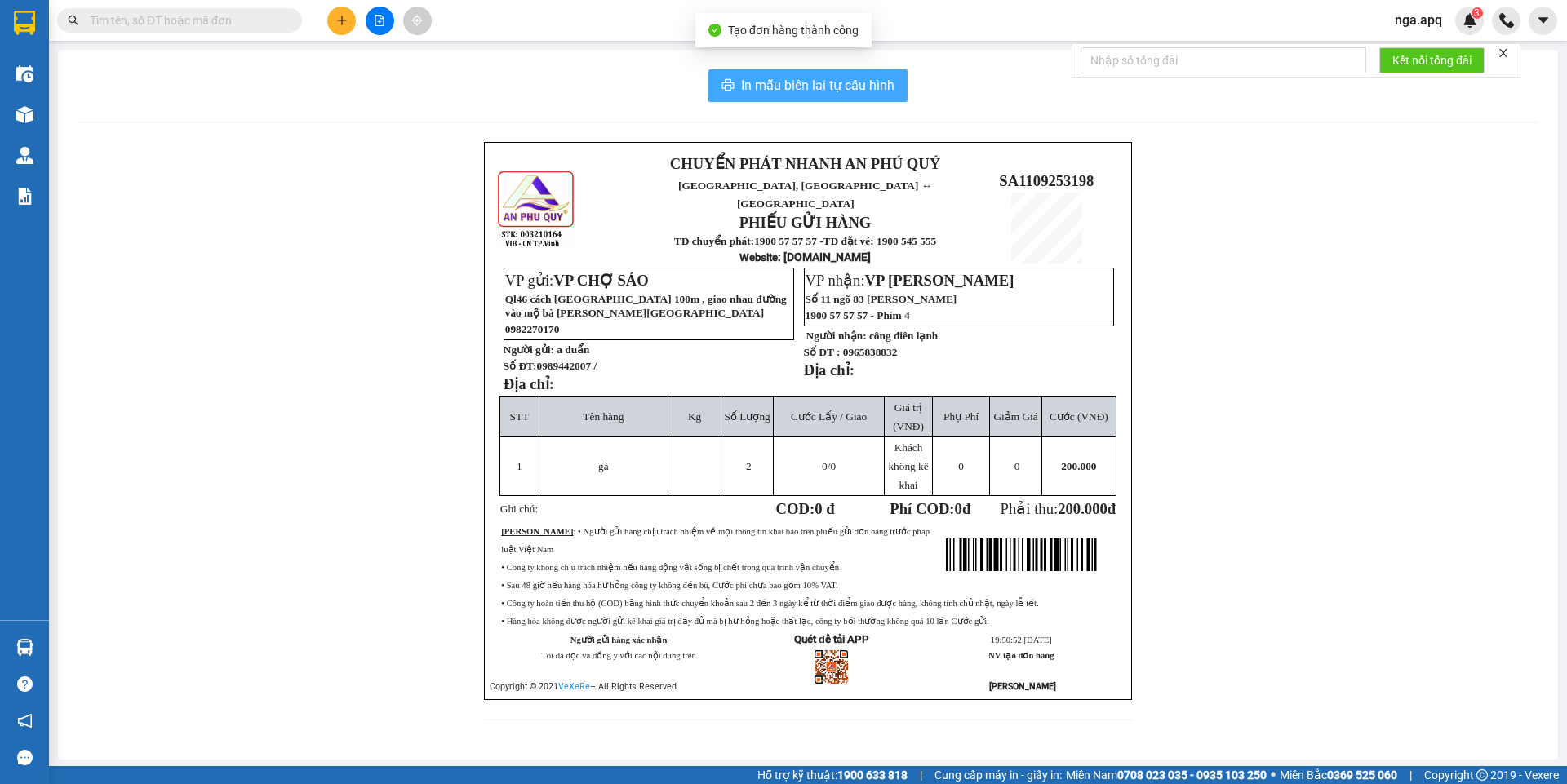
click at [725, 85] on icon "printer" at bounding box center [729, 85] width 13 height 13
